Goal: Find specific page/section: Find specific page/section

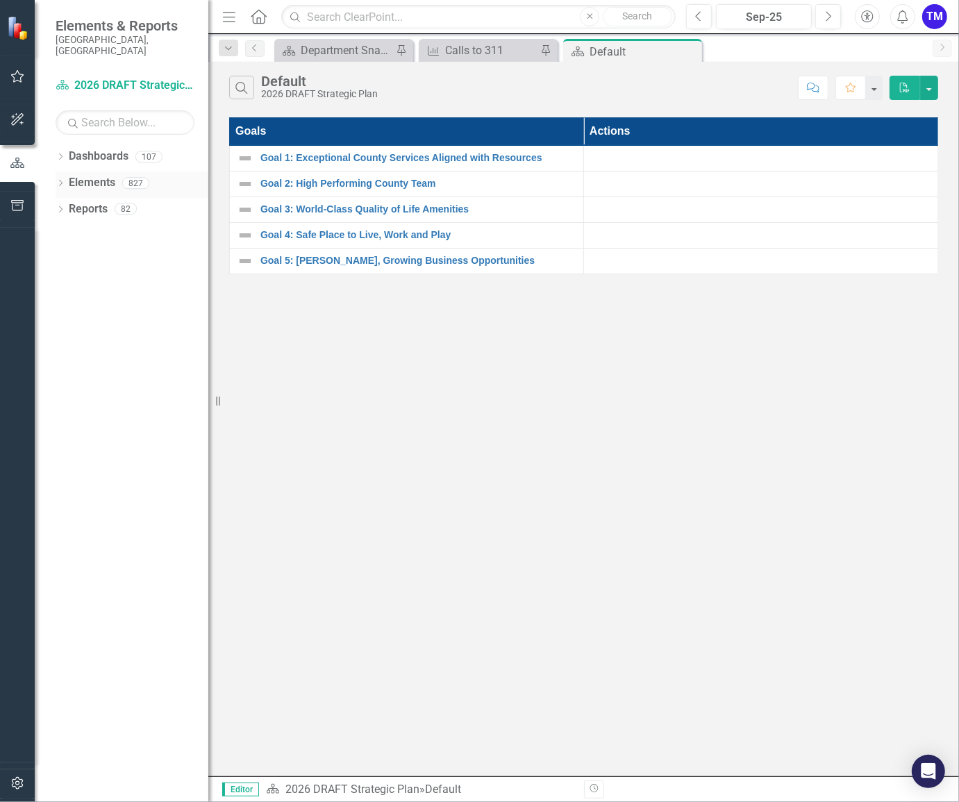
click at [59, 181] on icon "Dropdown" at bounding box center [61, 185] width 10 height 8
click at [70, 207] on icon "Dropdown" at bounding box center [68, 211] width 10 height 8
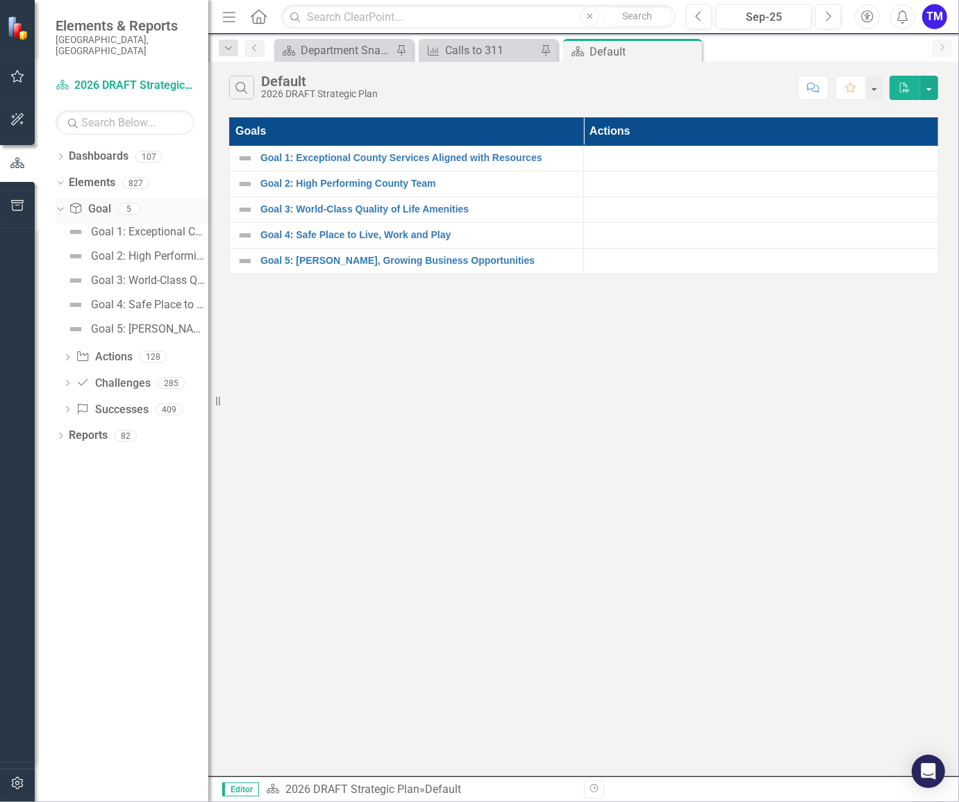
click at [64, 203] on div "Dropdown" at bounding box center [58, 208] width 12 height 10
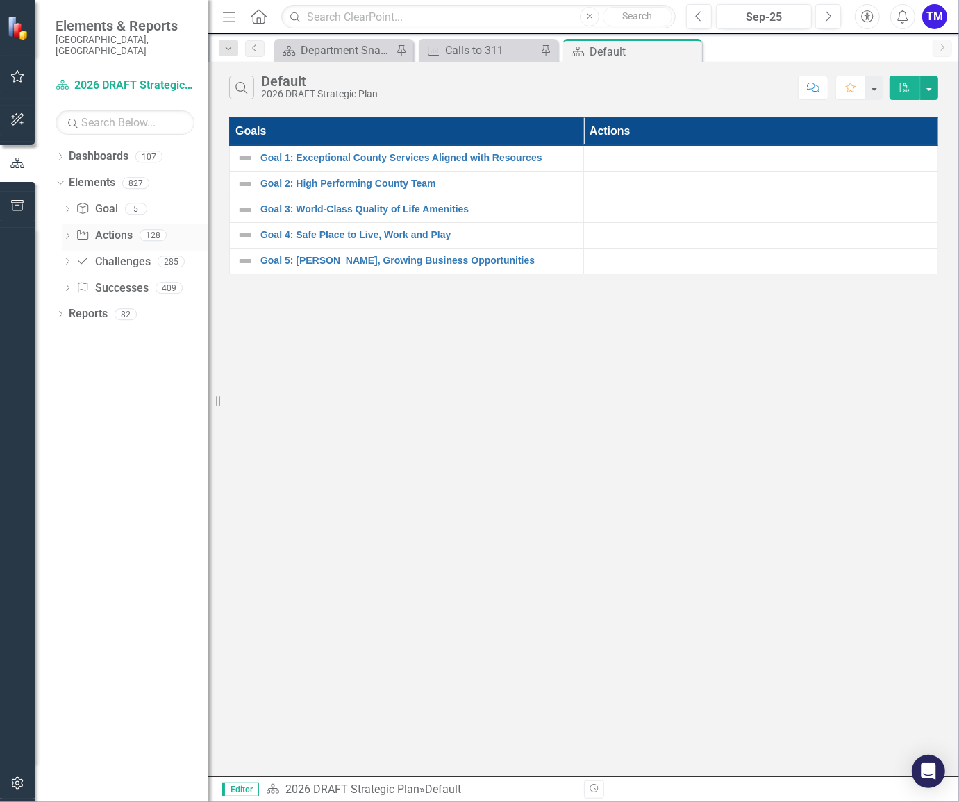
click at [65, 233] on icon "Dropdown" at bounding box center [68, 237] width 10 height 8
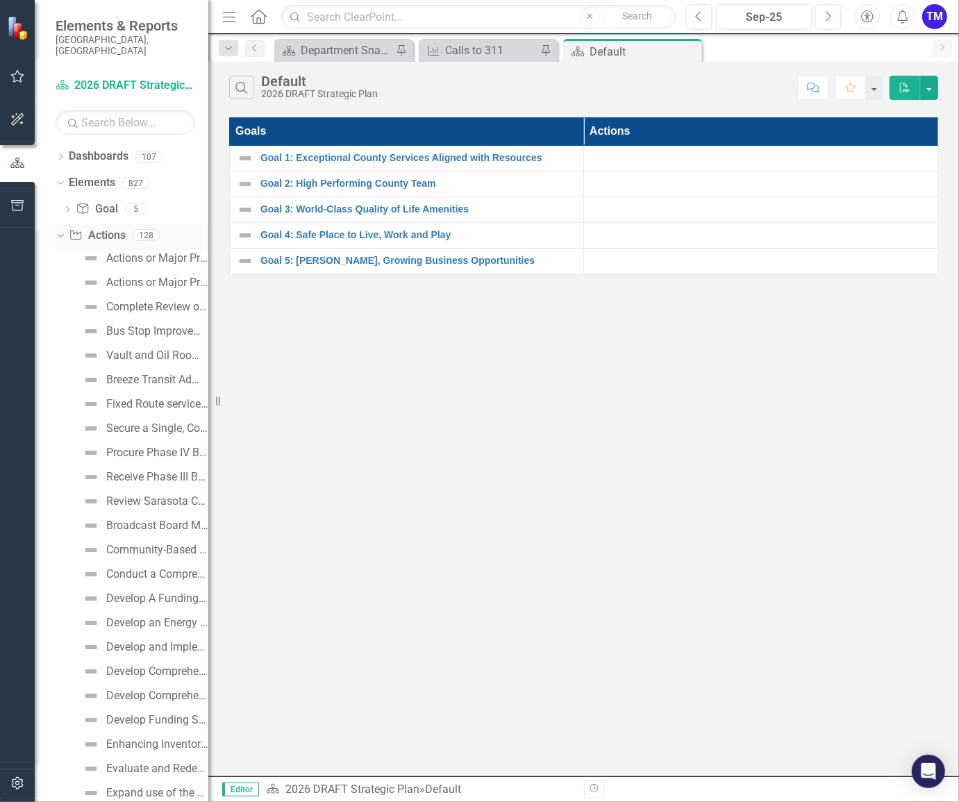
click at [63, 230] on icon "Dropdown" at bounding box center [59, 235] width 8 height 10
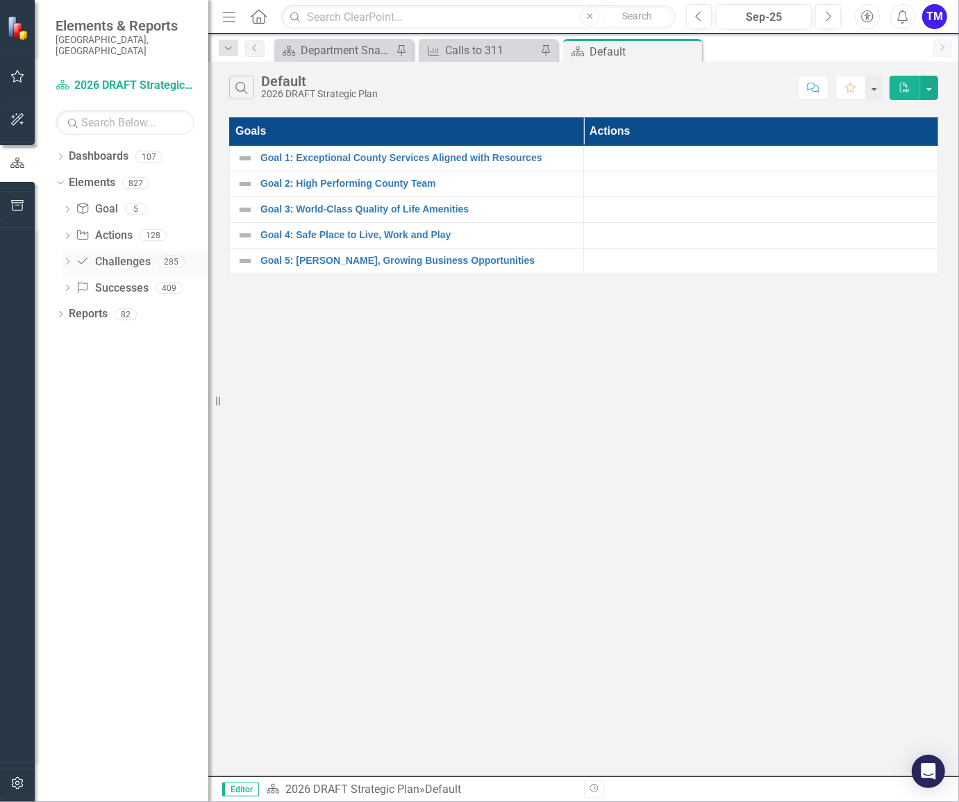
click at [67, 259] on icon "Dropdown" at bounding box center [68, 263] width 10 height 8
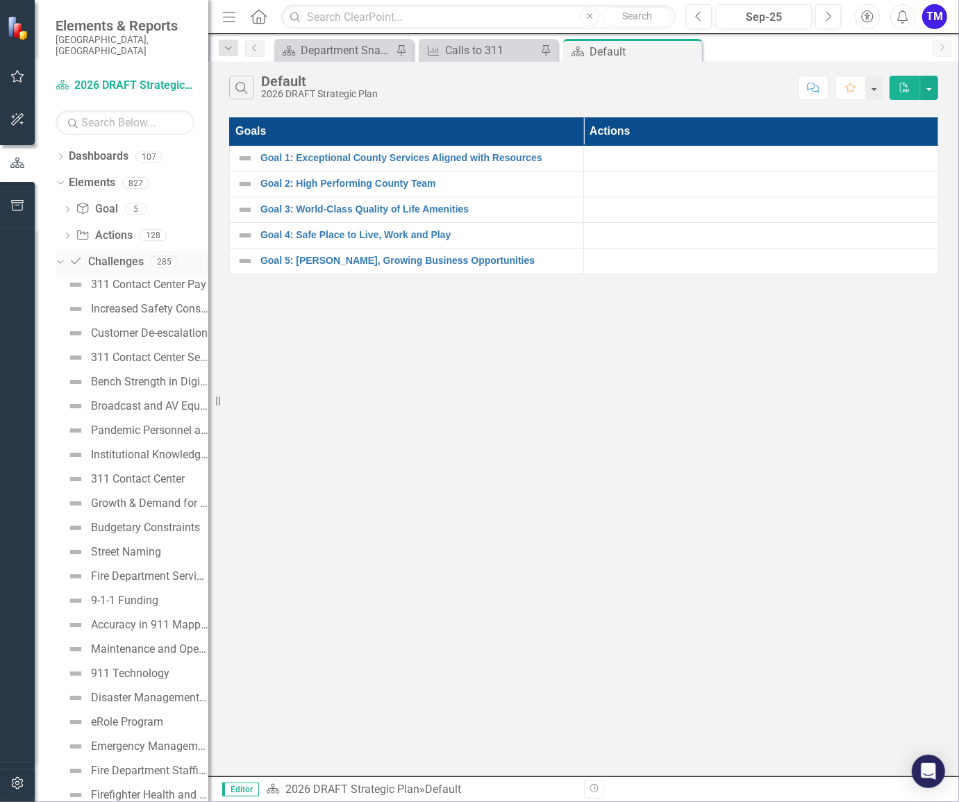
click at [63, 256] on icon "Dropdown" at bounding box center [59, 261] width 8 height 10
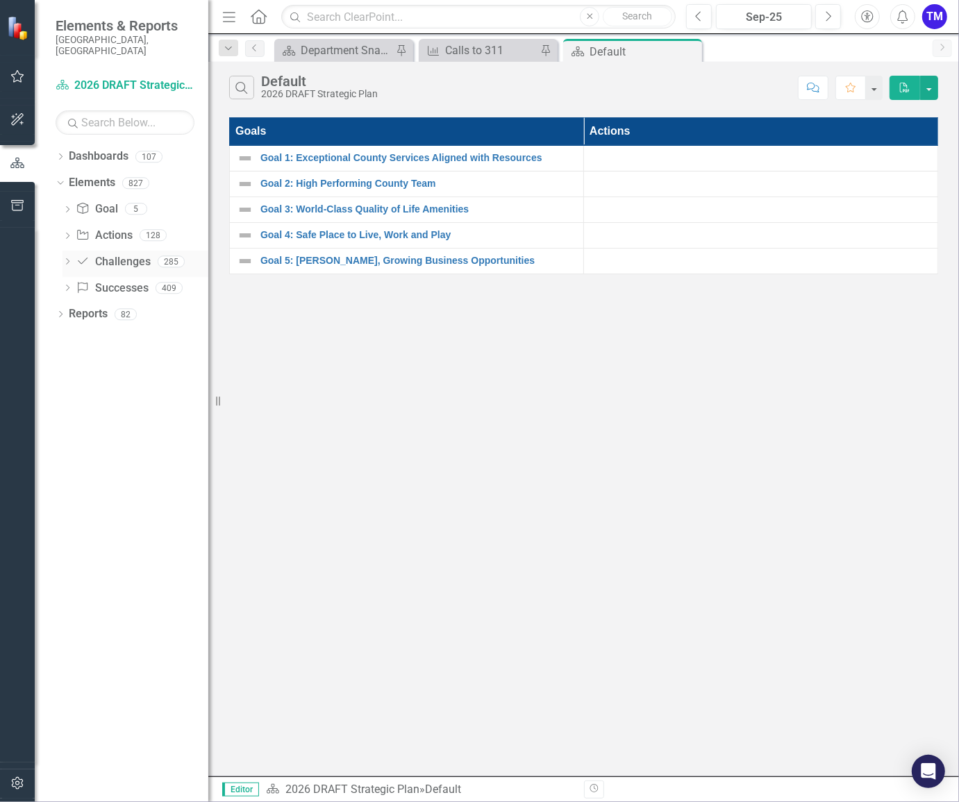
click at [69, 259] on icon "Dropdown" at bounding box center [68, 263] width 10 height 8
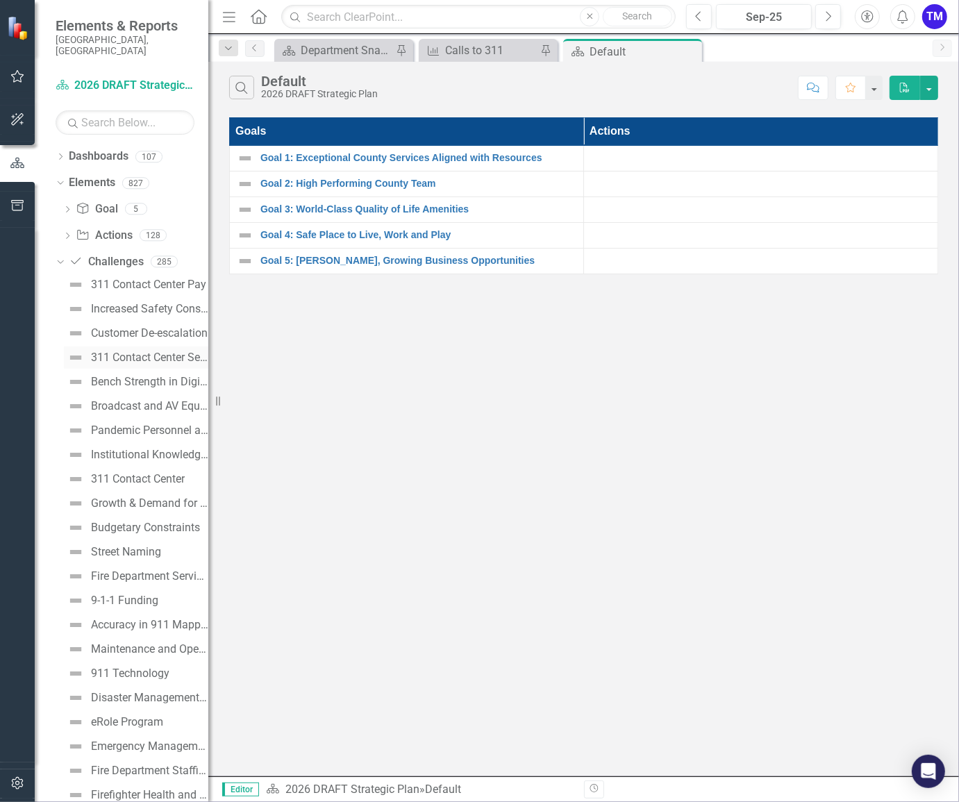
click at [156, 351] on div "311 Contact Center Service Options" at bounding box center [149, 357] width 117 height 13
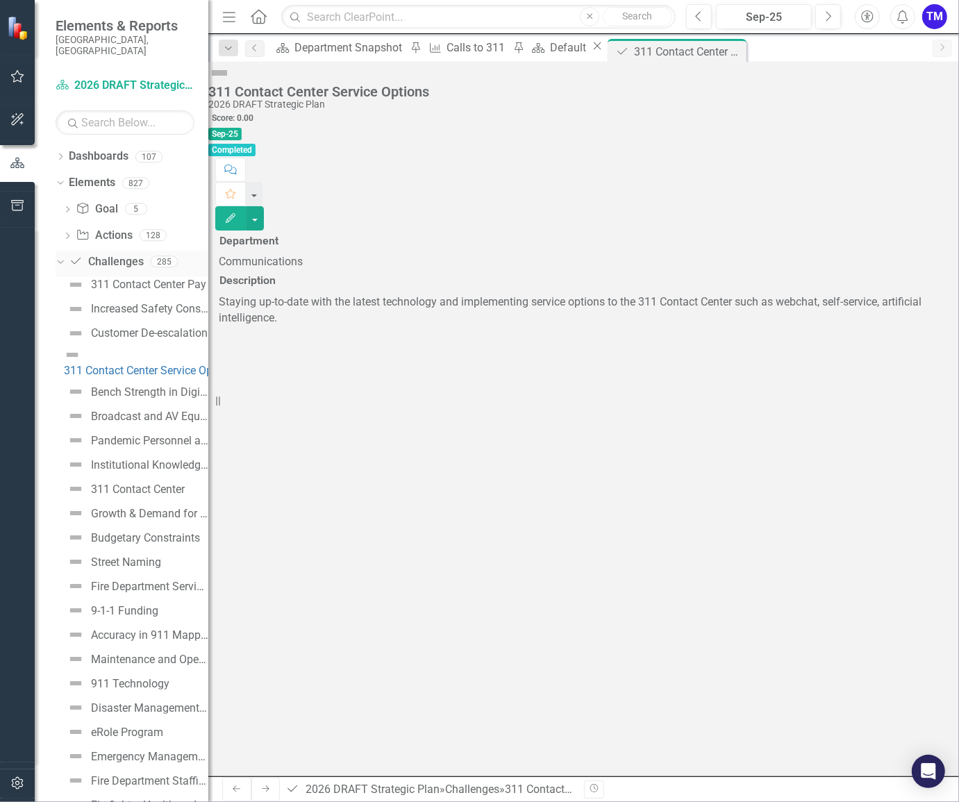
click at [63, 256] on icon "Dropdown" at bounding box center [59, 261] width 8 height 10
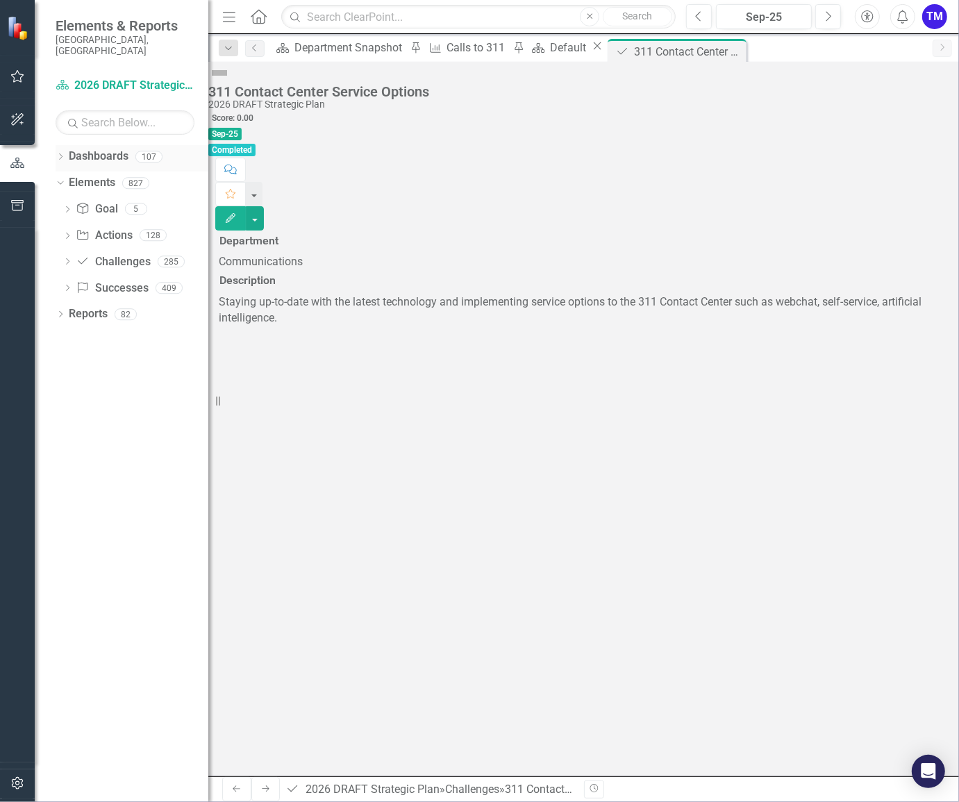
click at [63, 154] on icon "Dropdown" at bounding box center [61, 158] width 10 height 8
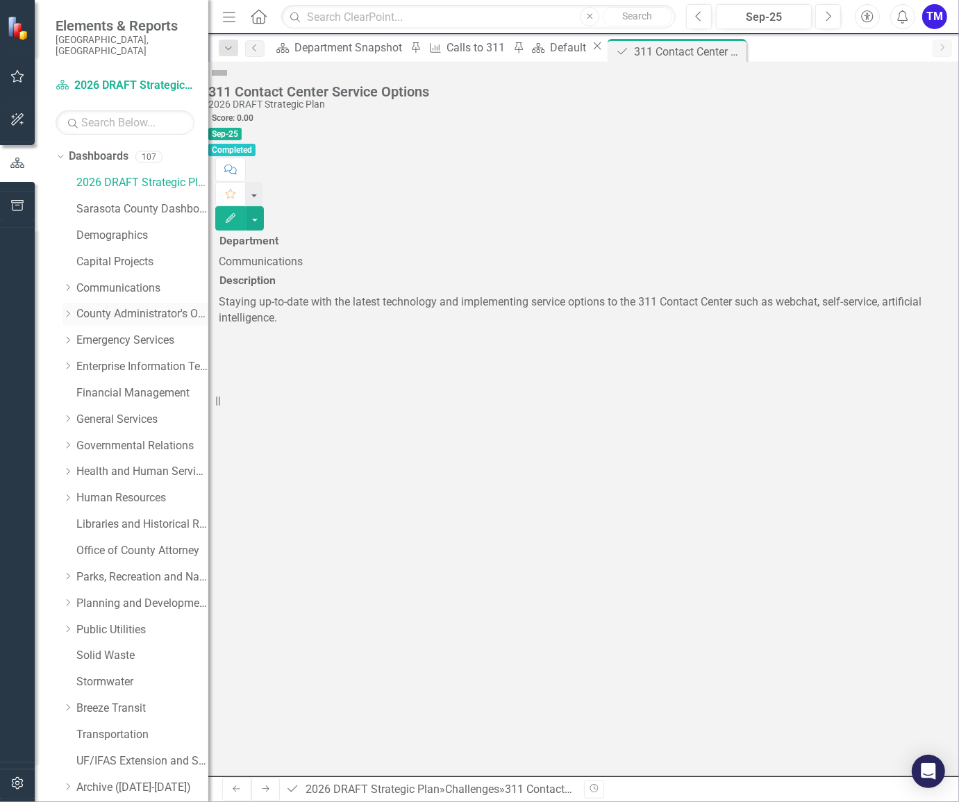
click at [97, 306] on link "County Administrator's Office" at bounding box center [142, 314] width 132 height 16
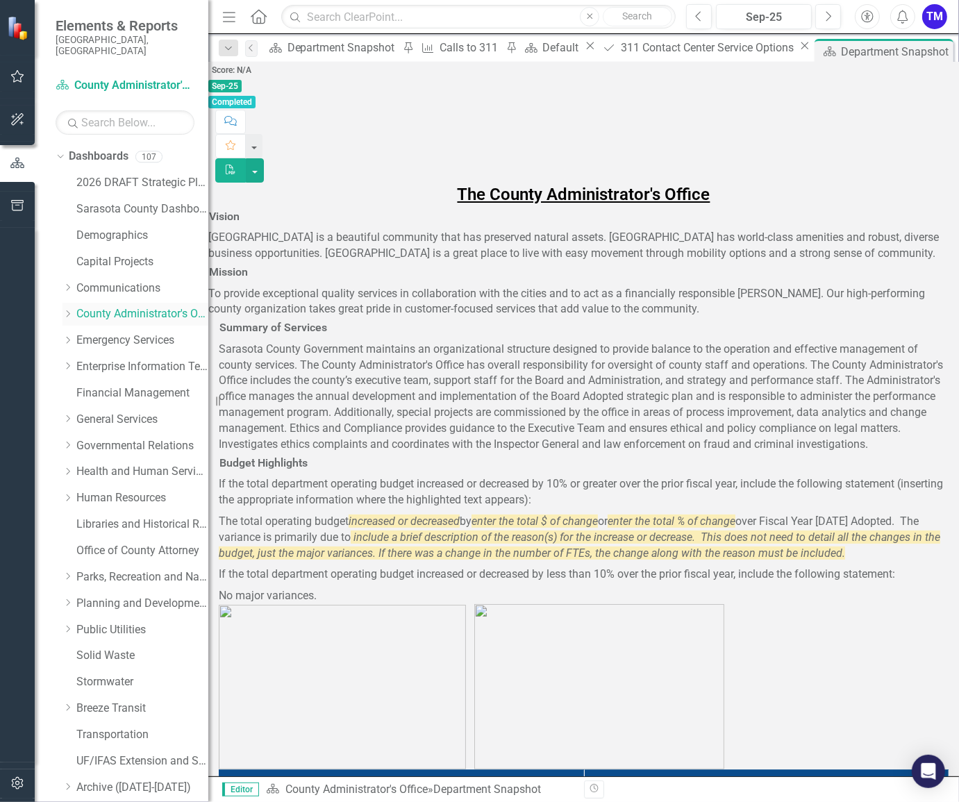
click at [69, 310] on icon "Dropdown" at bounding box center [68, 314] width 10 height 8
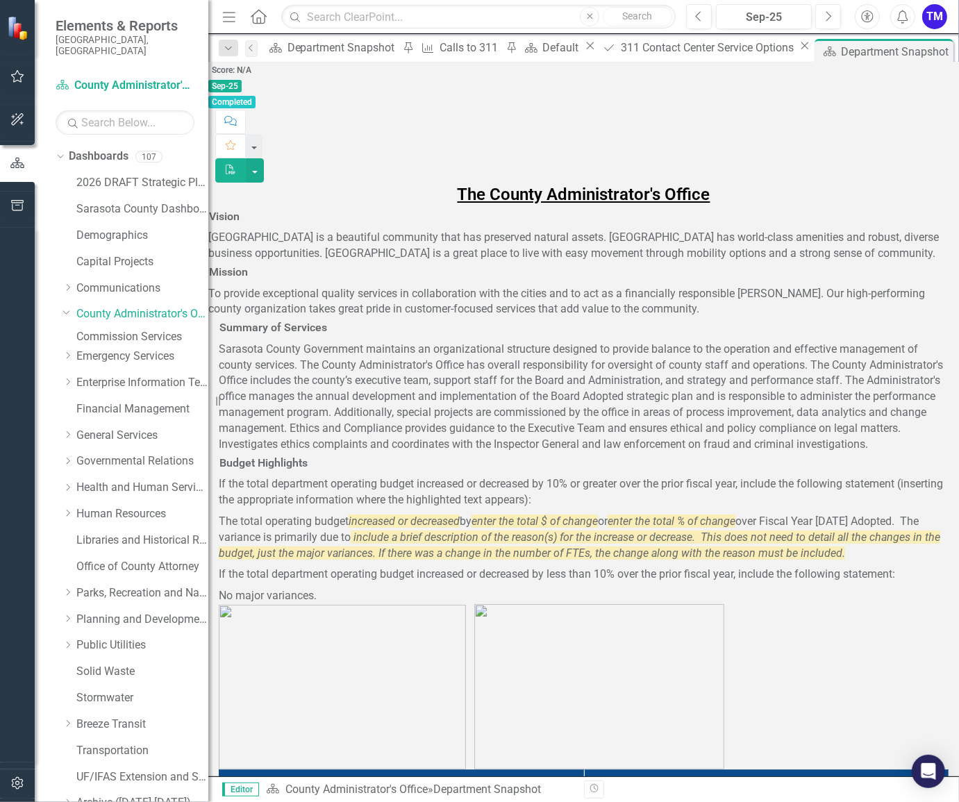
click at [308, 469] on h3 "Budget Highlights" at bounding box center [263, 463] width 88 height 13
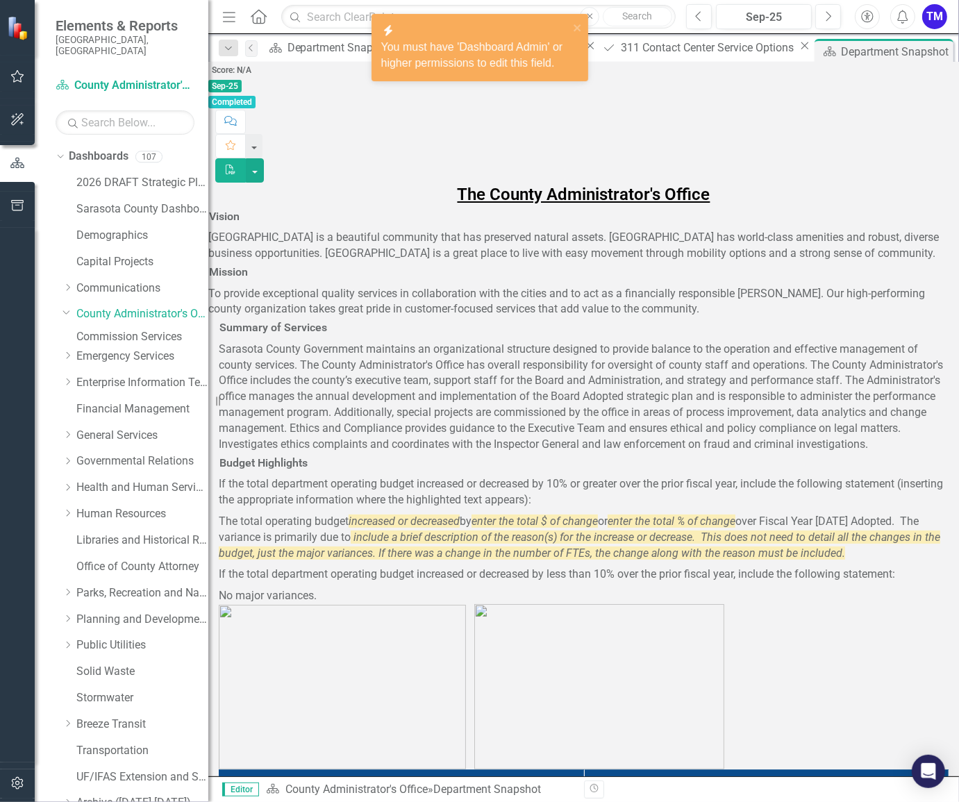
click at [369, 560] on em "include a brief description of the reason(s) for the increase or decrease. This…" at bounding box center [580, 545] width 722 height 29
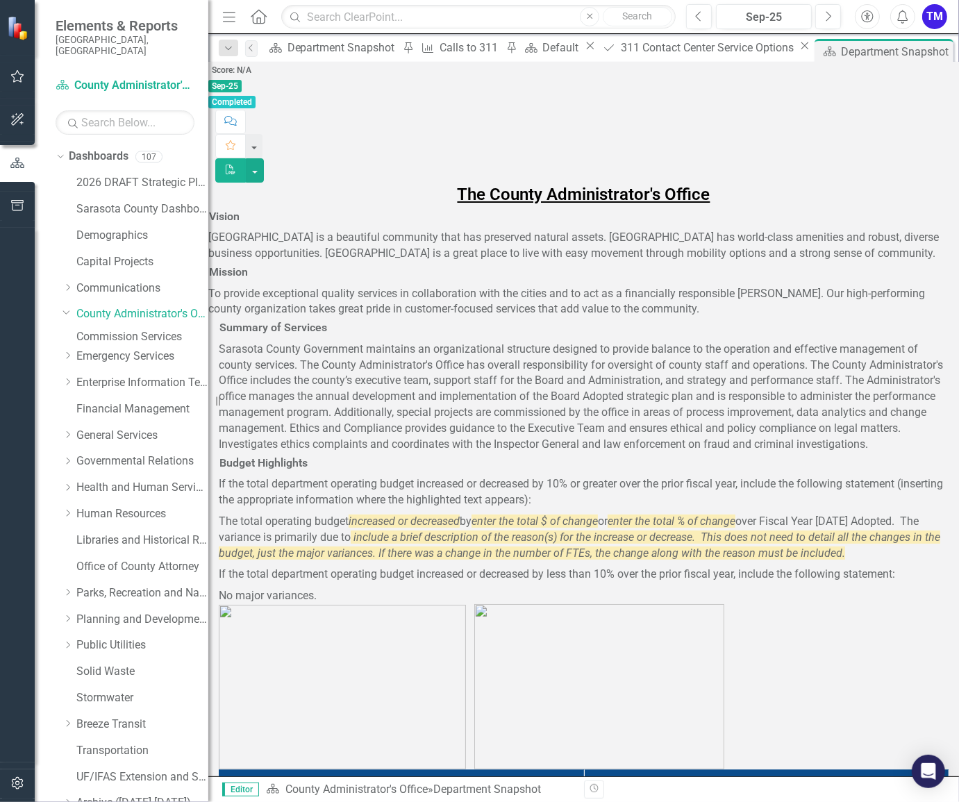
click at [308, 469] on h3 "Budget Highlights" at bounding box center [263, 463] width 88 height 13
click at [396, 564] on p "If the total department operating budget increased or decreased by less than 10…" at bounding box center [584, 575] width 730 height 22
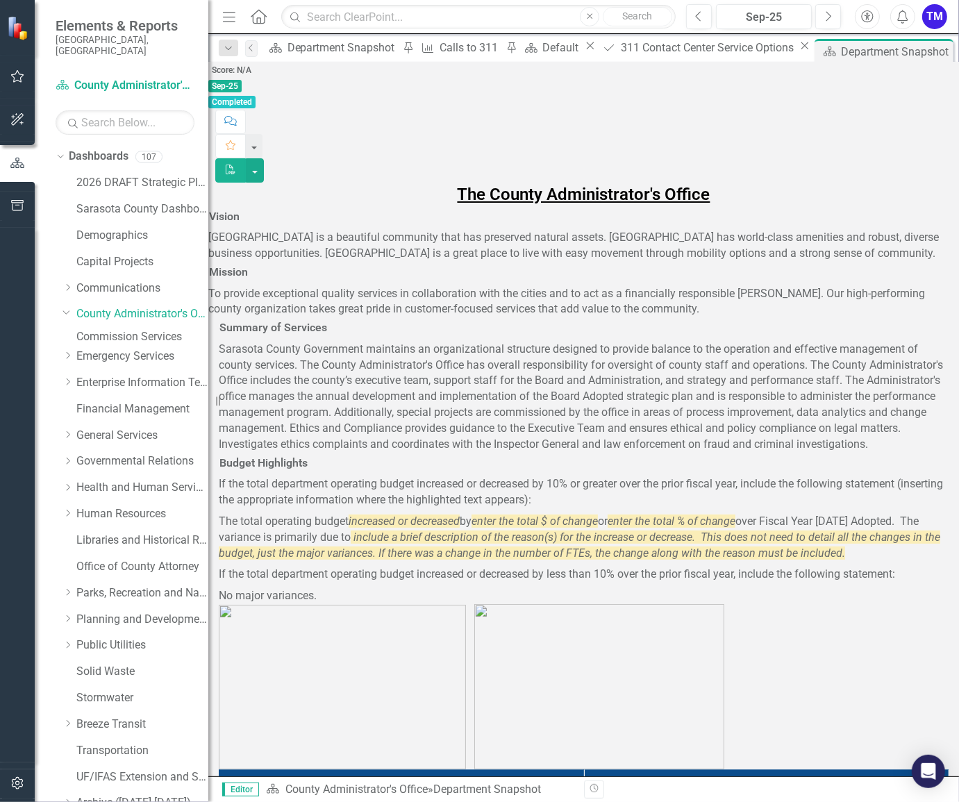
click at [328, 801] on link "Align County Resources to Board approved Vision, Mission and Strategic Goals" at bounding box center [401, 813] width 350 height 22
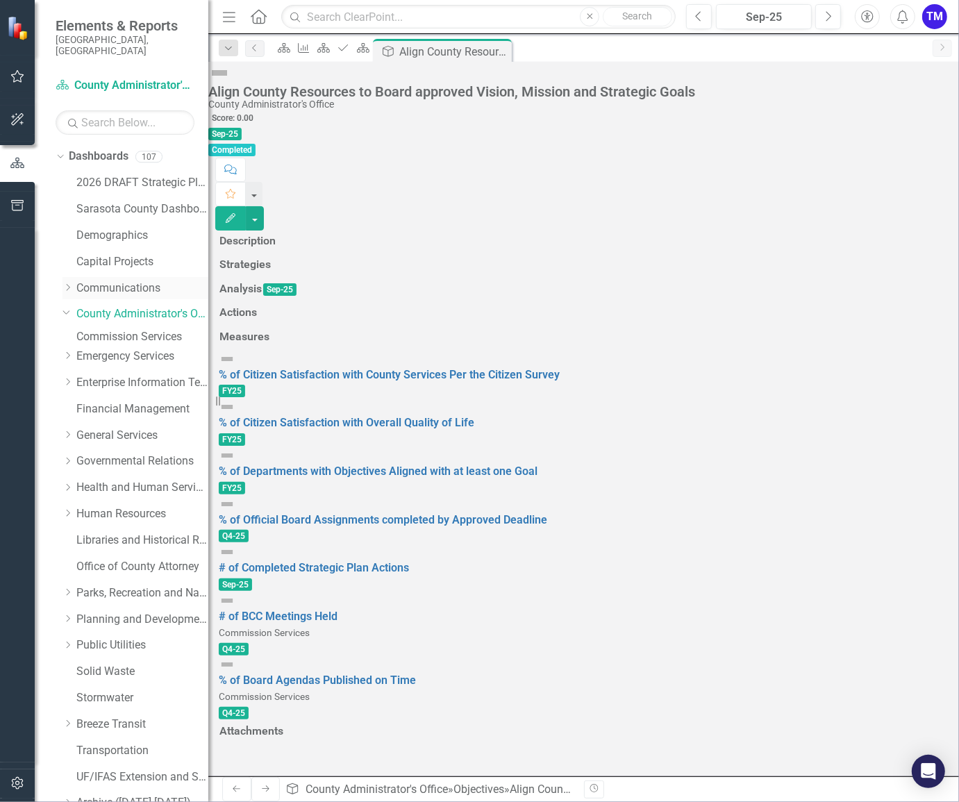
click at [142, 281] on link "Communications" at bounding box center [142, 289] width 132 height 16
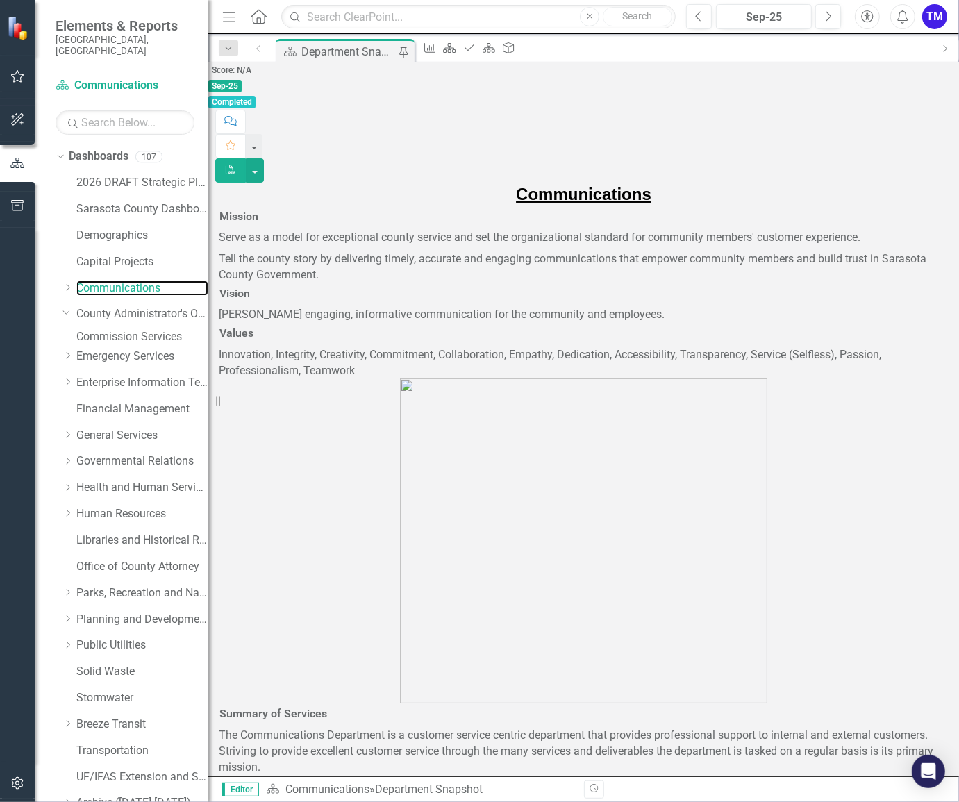
scroll to position [2755, 0]
